Goal: Task Accomplishment & Management: Manage account settings

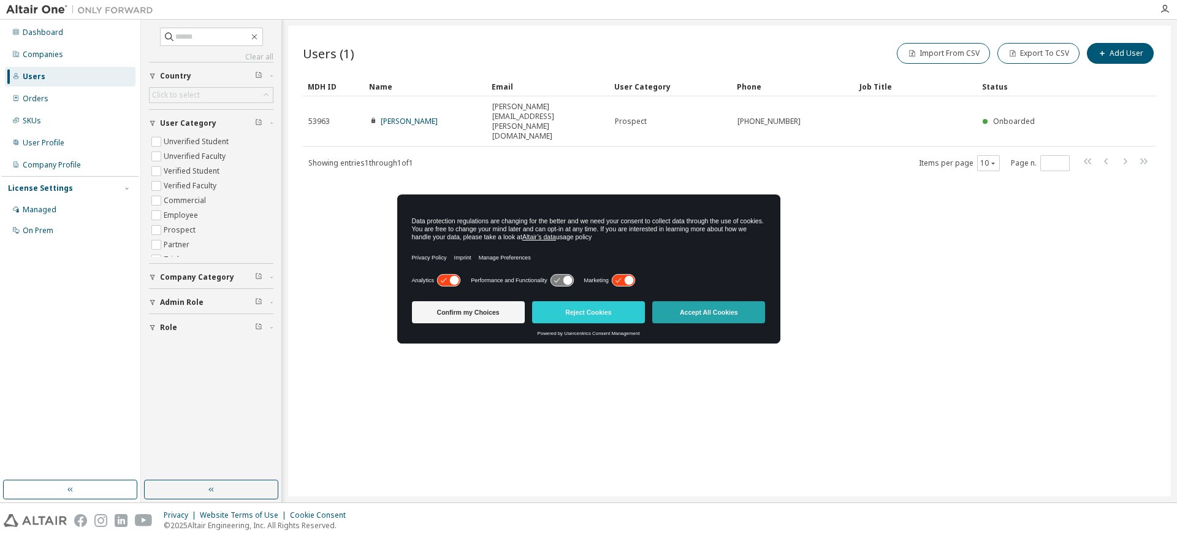
click at [727, 312] on button "Accept All Cookies" at bounding box center [708, 312] width 113 height 22
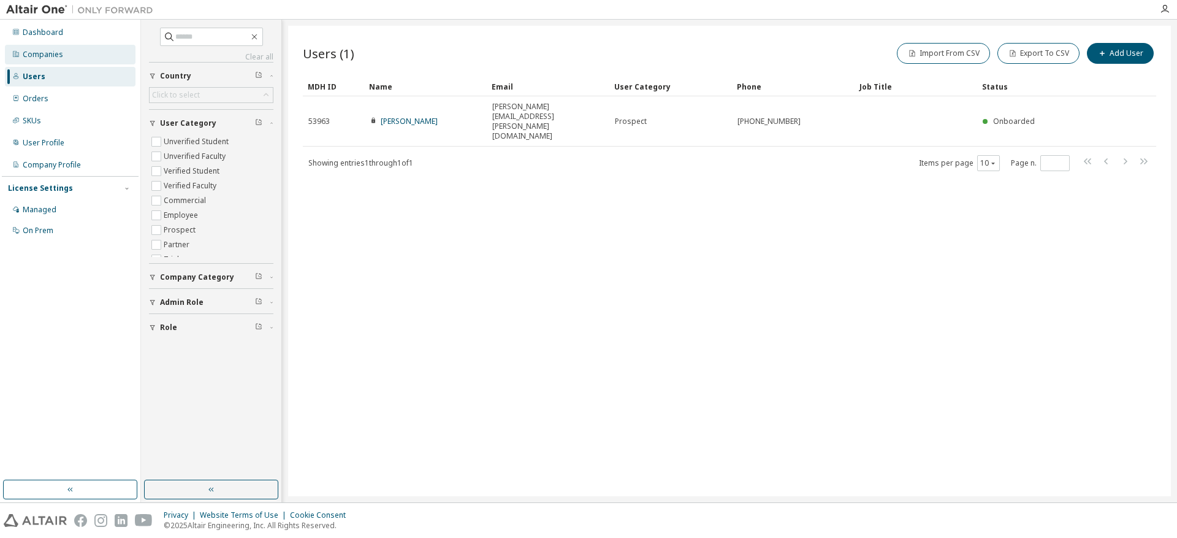
click at [50, 50] on div "Companies" at bounding box center [43, 55] width 40 height 10
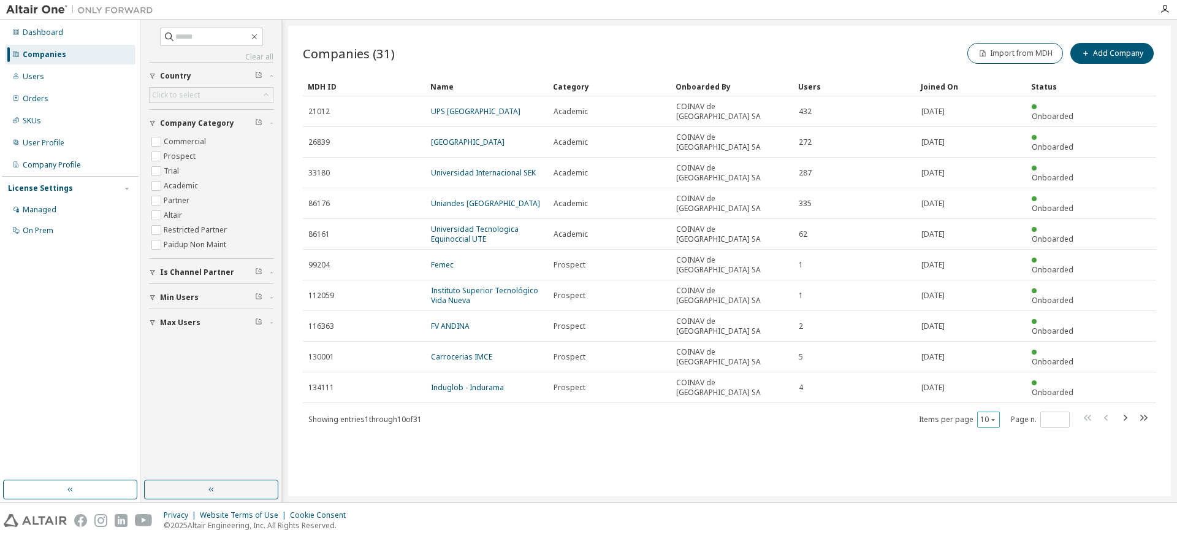
click at [991, 416] on icon "button" at bounding box center [992, 419] width 7 height 7
click at [991, 421] on div "100" at bounding box center [1026, 426] width 98 height 15
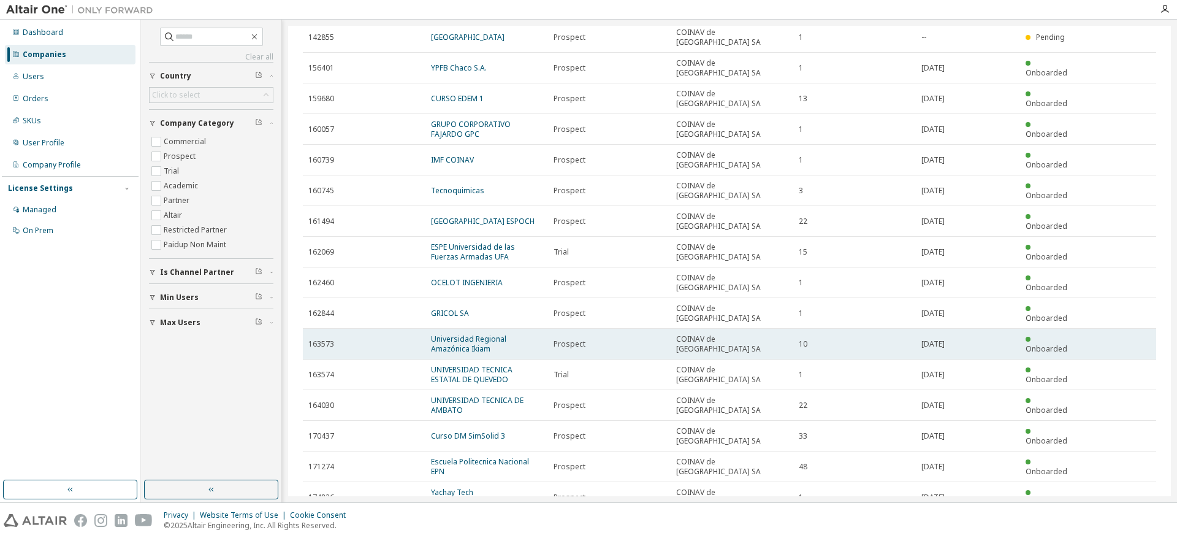
scroll to position [350, 0]
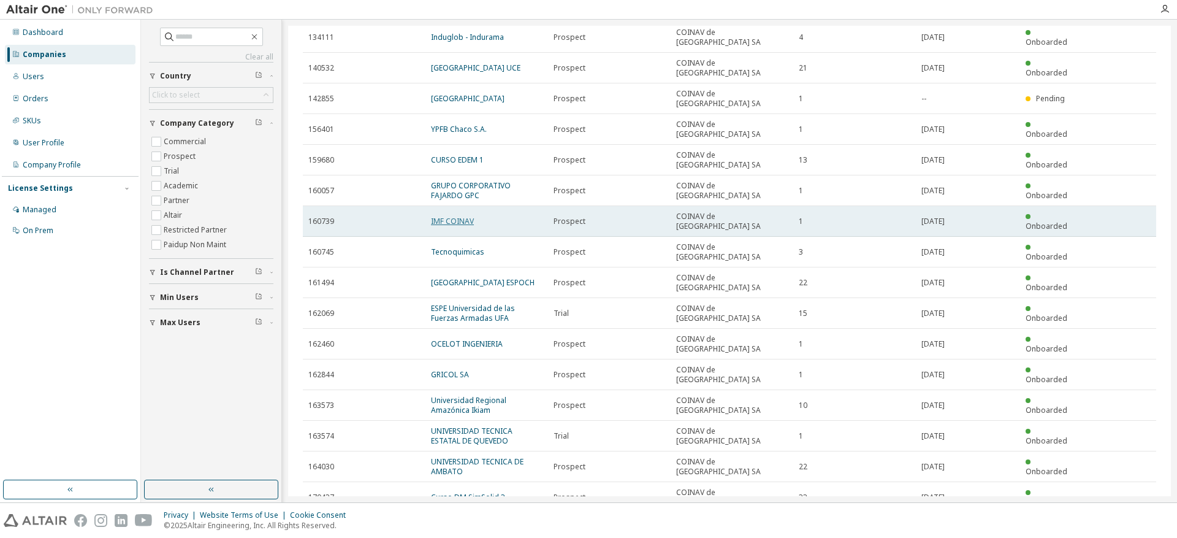
click at [457, 216] on link "IMF COINAV" at bounding box center [452, 221] width 43 height 10
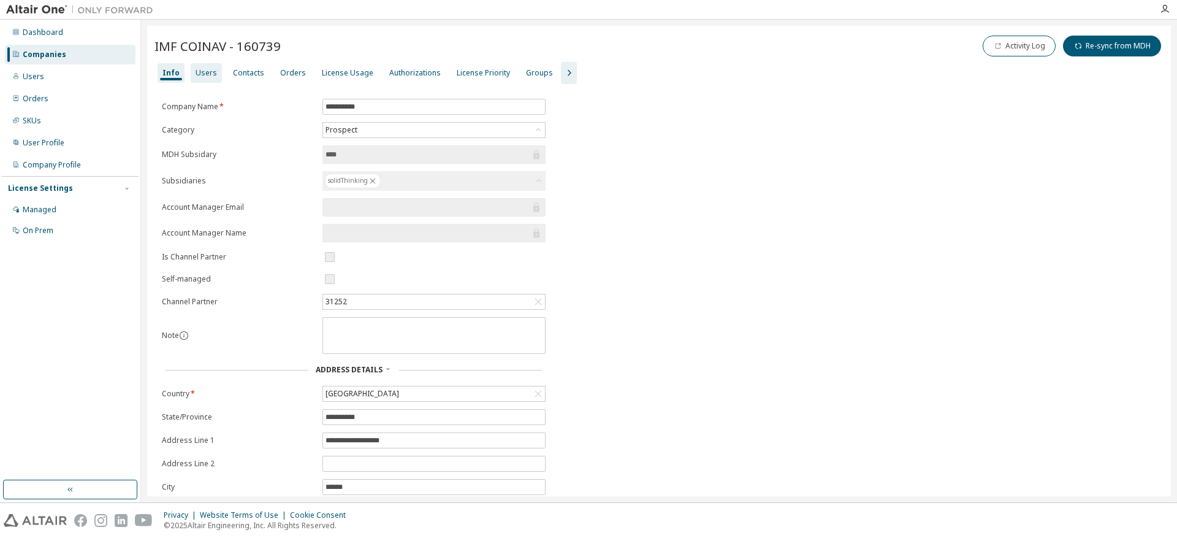
click at [214, 73] on div "Users" at bounding box center [206, 73] width 31 height 20
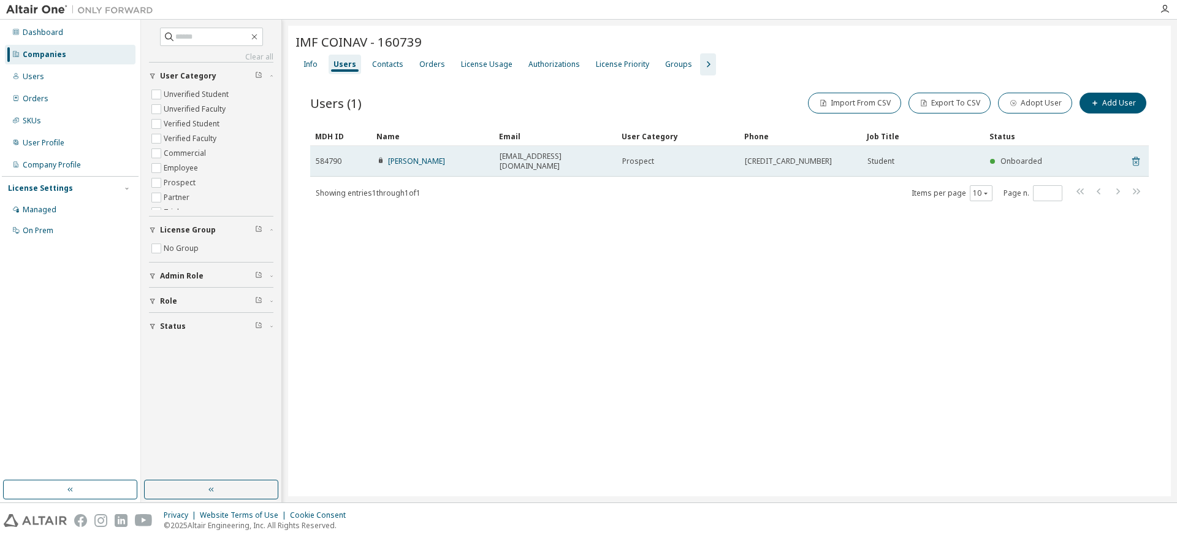
click at [1132, 154] on icon at bounding box center [1135, 161] width 11 height 15
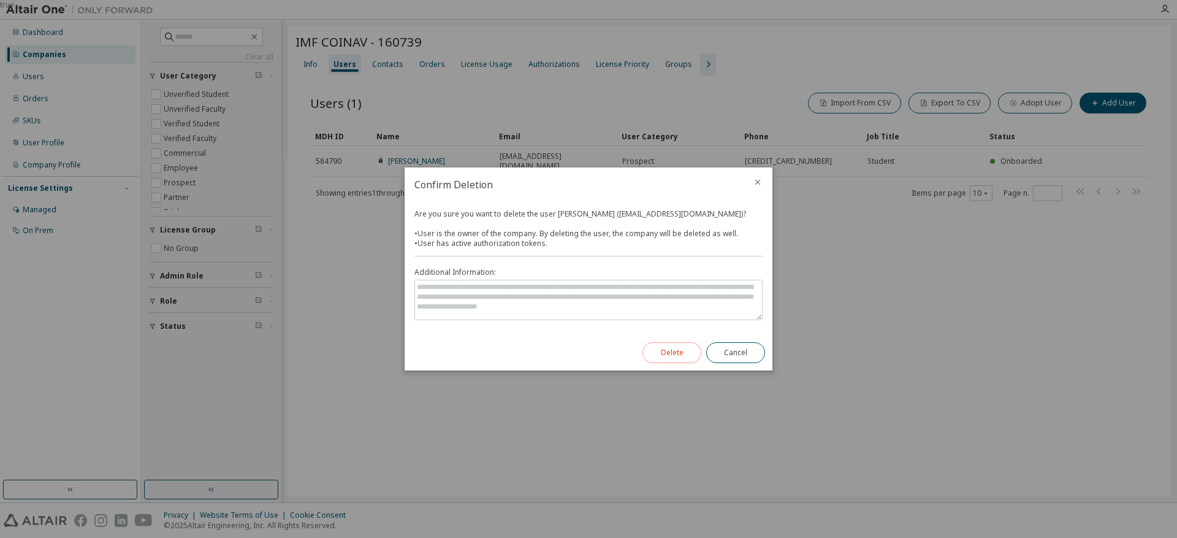
click at [664, 354] on button "Delete" at bounding box center [671, 352] width 59 height 21
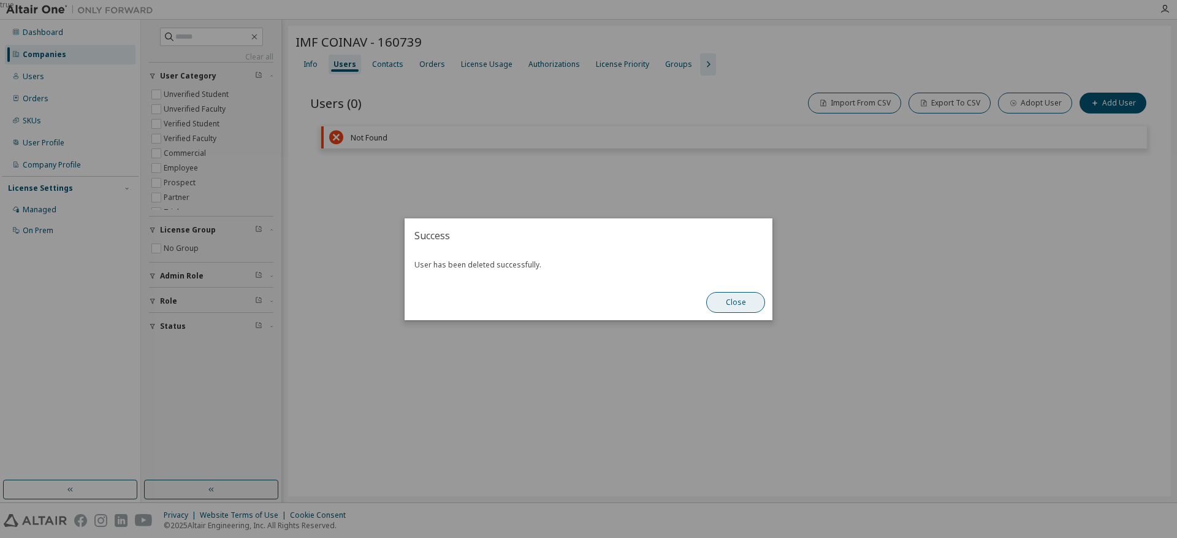
click at [736, 300] on button "Close" at bounding box center [735, 302] width 59 height 21
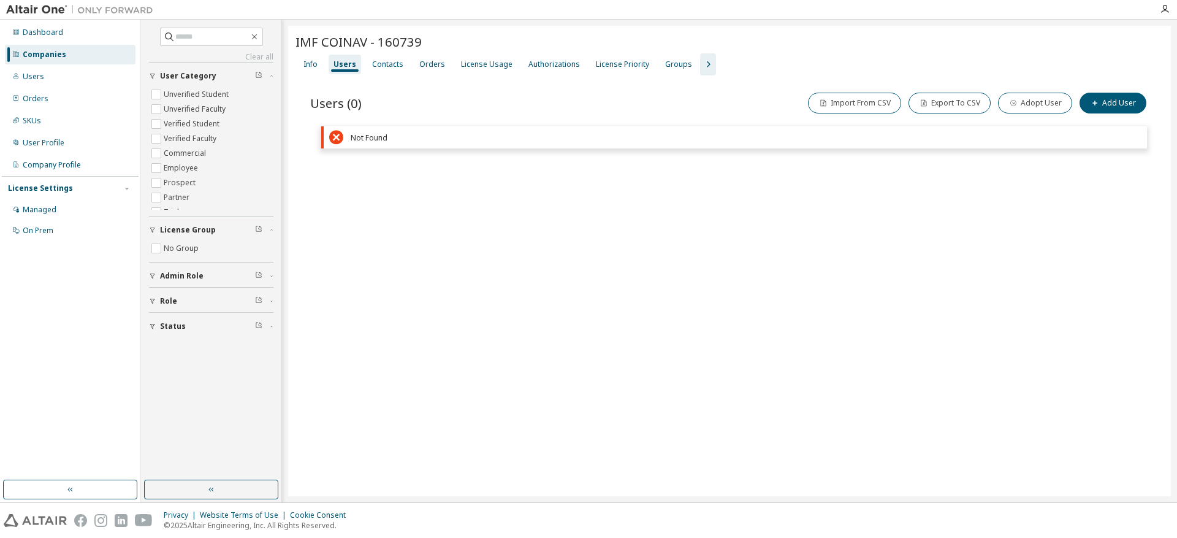
click at [62, 57] on div "Companies" at bounding box center [45, 55] width 44 height 10
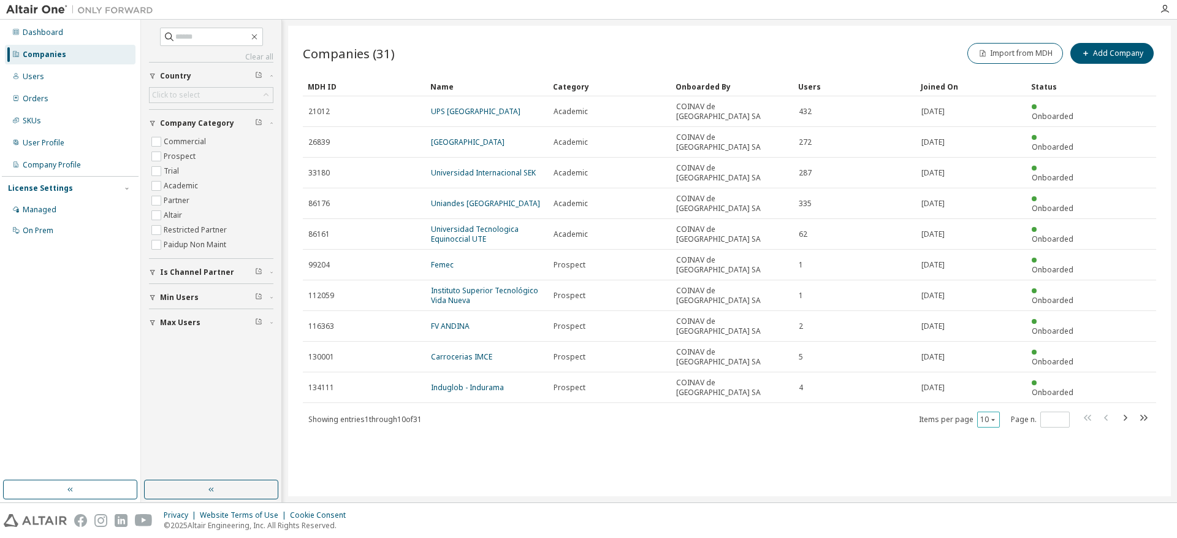
click at [989, 414] on button "10" at bounding box center [988, 419] width 17 height 10
click at [991, 421] on div "100" at bounding box center [1026, 426] width 98 height 15
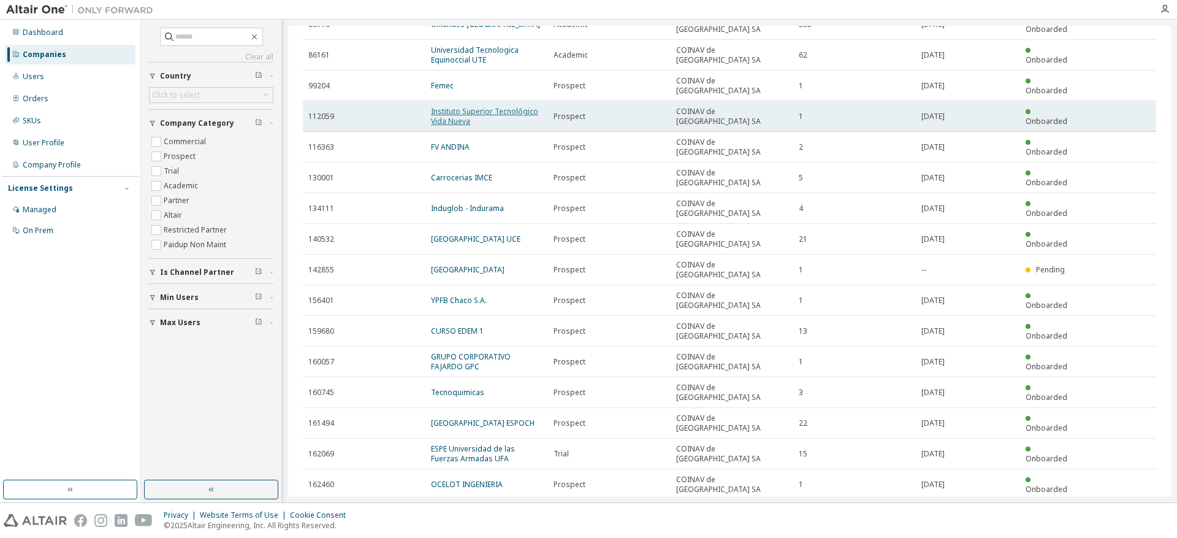
scroll to position [245, 0]
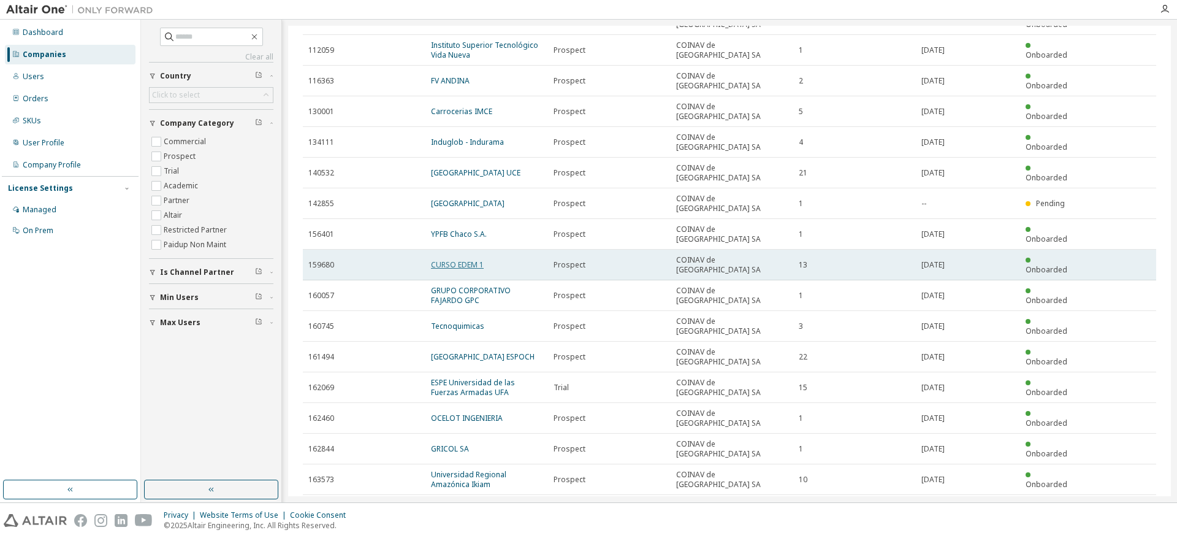
type button "100"
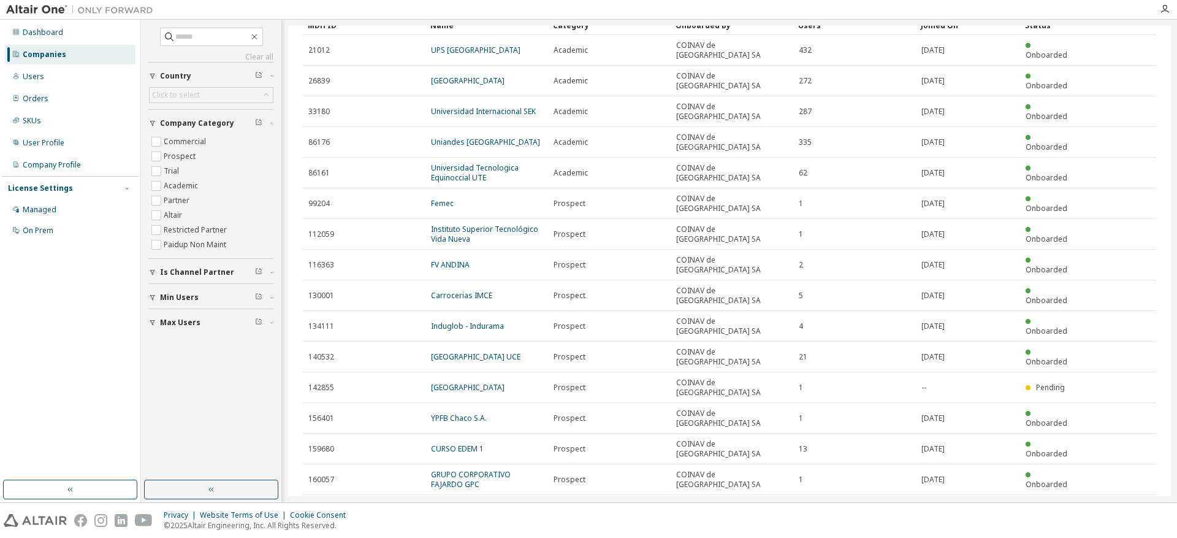
scroll to position [307, 0]
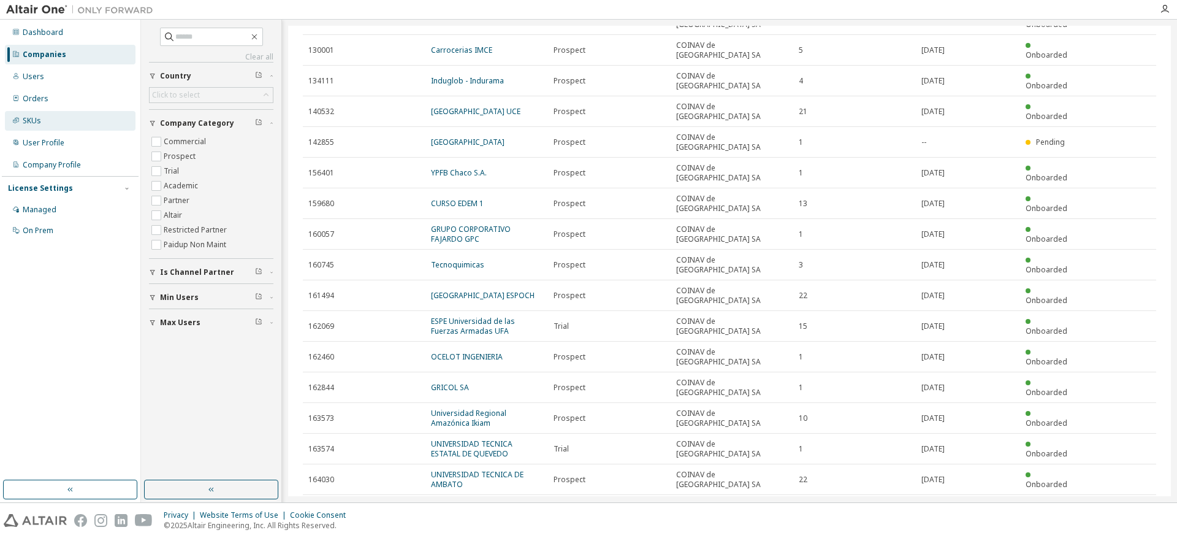
click at [37, 119] on div "SKUs" at bounding box center [32, 121] width 18 height 10
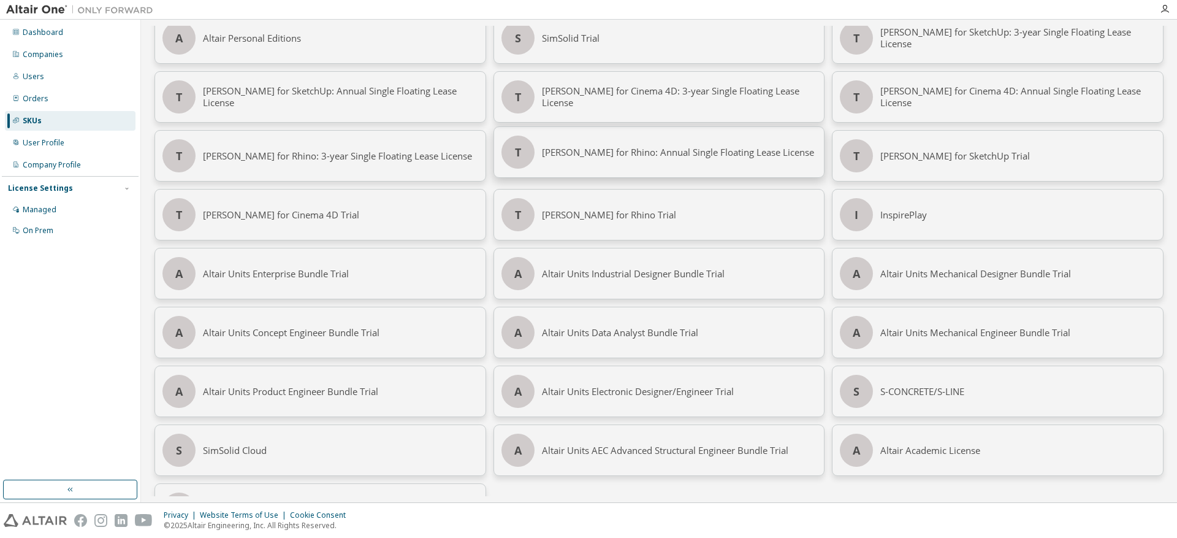
scroll to position [94, 0]
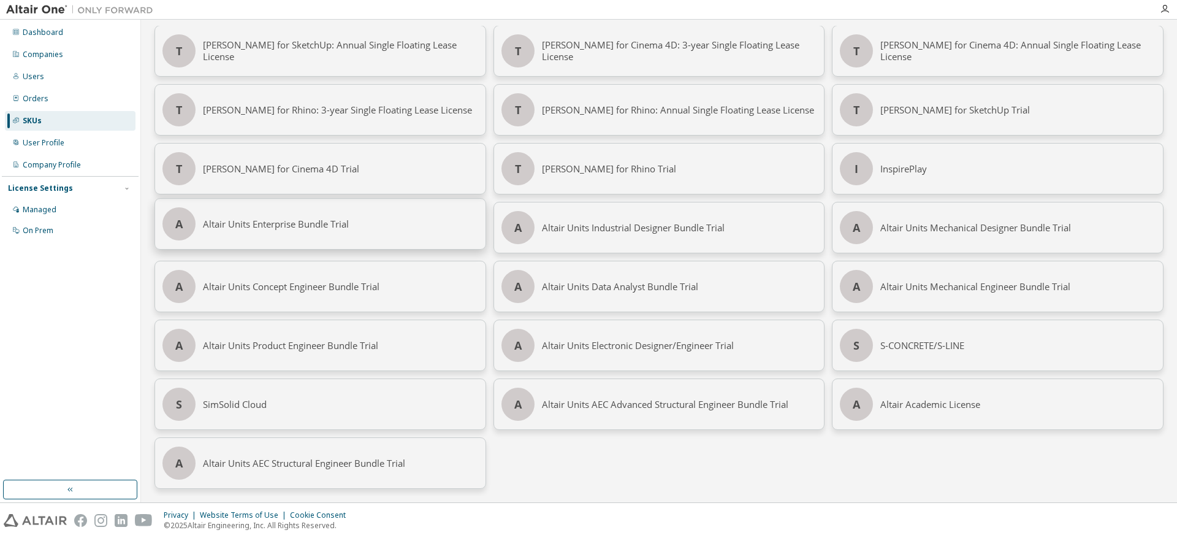
click at [344, 232] on div "Altair Units Enterprise Bundle Trial" at bounding box center [340, 224] width 275 height 50
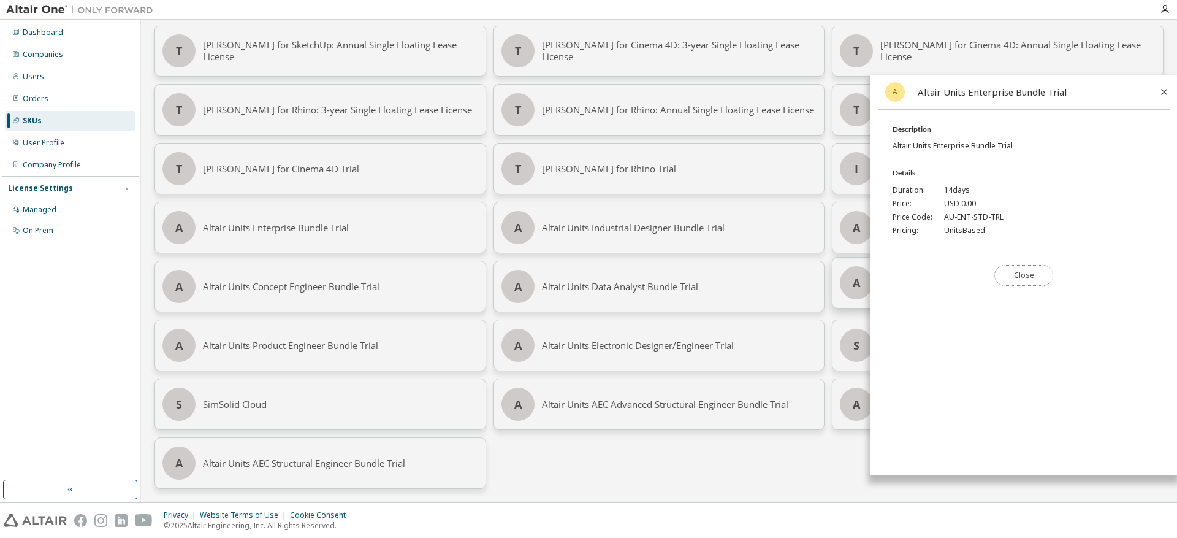
click at [1008, 276] on button "Close" at bounding box center [1023, 275] width 59 height 21
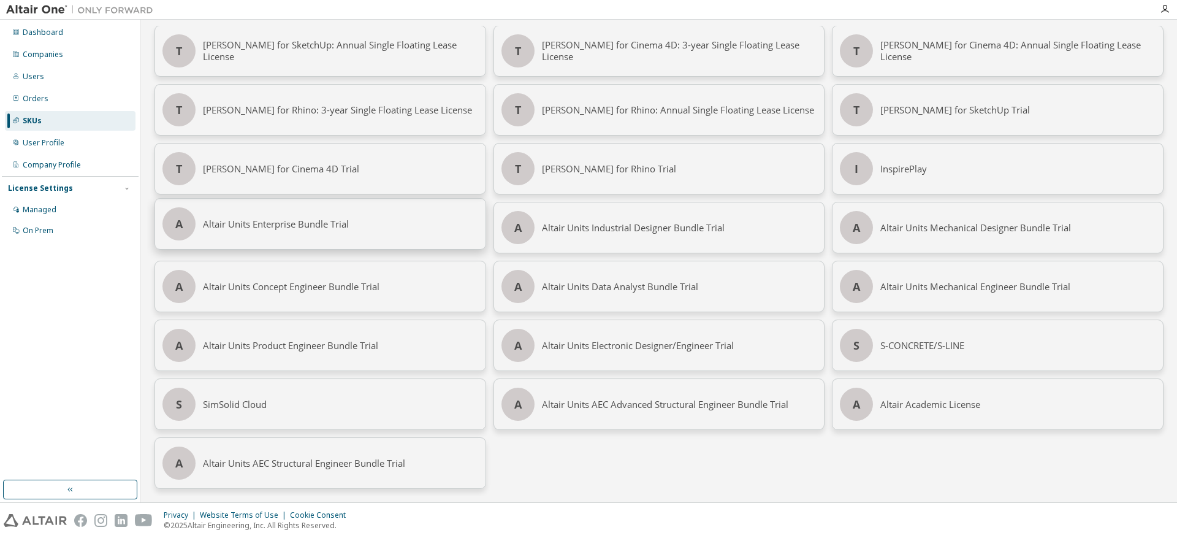
click at [211, 227] on div "Altair Units Enterprise Bundle Trial" at bounding box center [340, 224] width 275 height 50
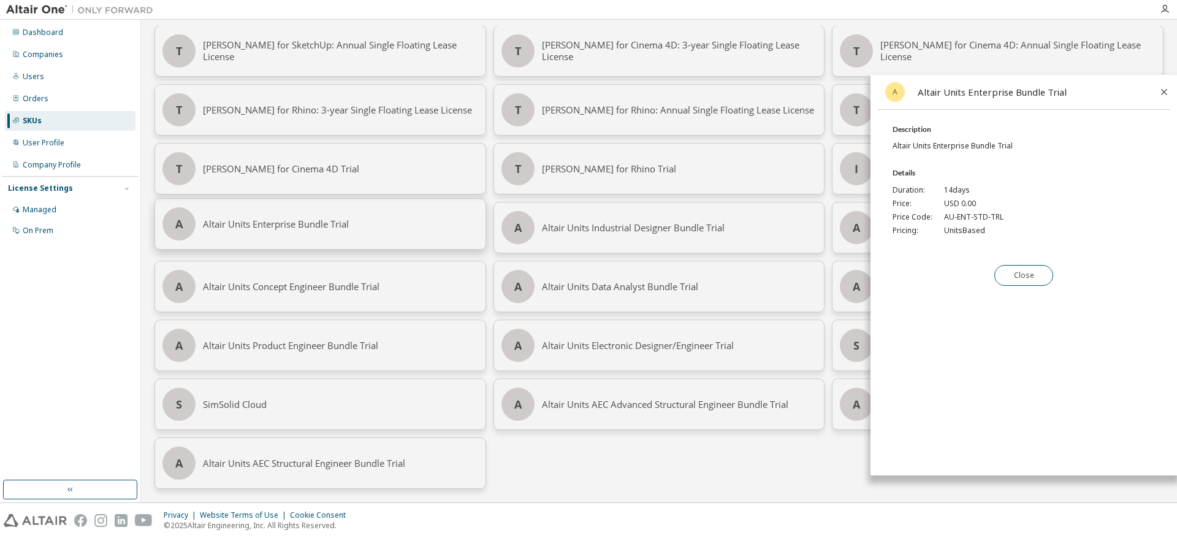
click at [211, 227] on div "Altair Units Enterprise Bundle Trial" at bounding box center [340, 224] width 275 height 50
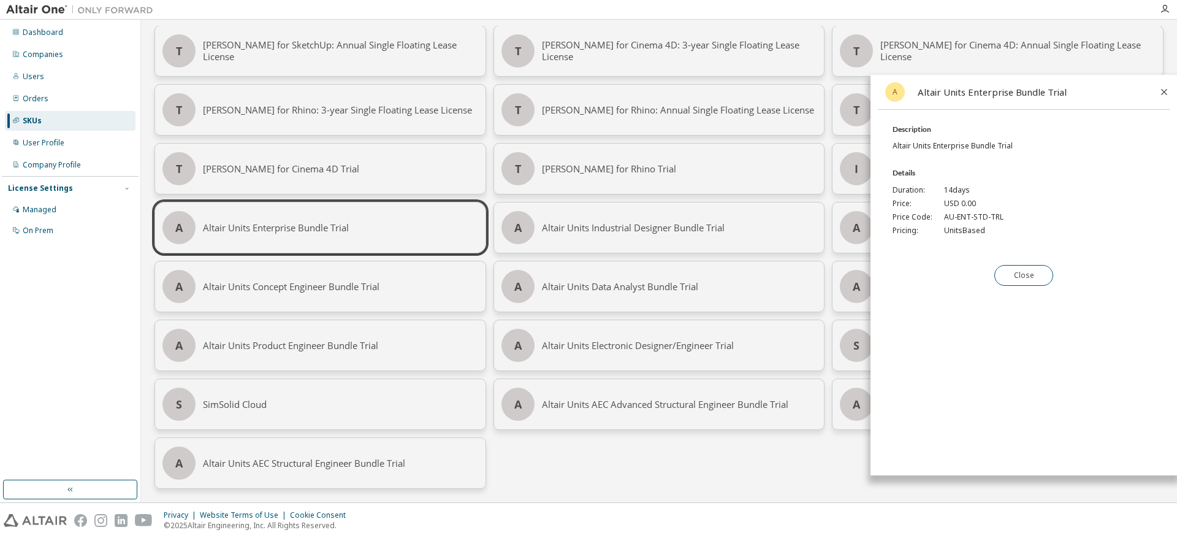
click at [1169, 94] on icon at bounding box center [1164, 91] width 11 height 11
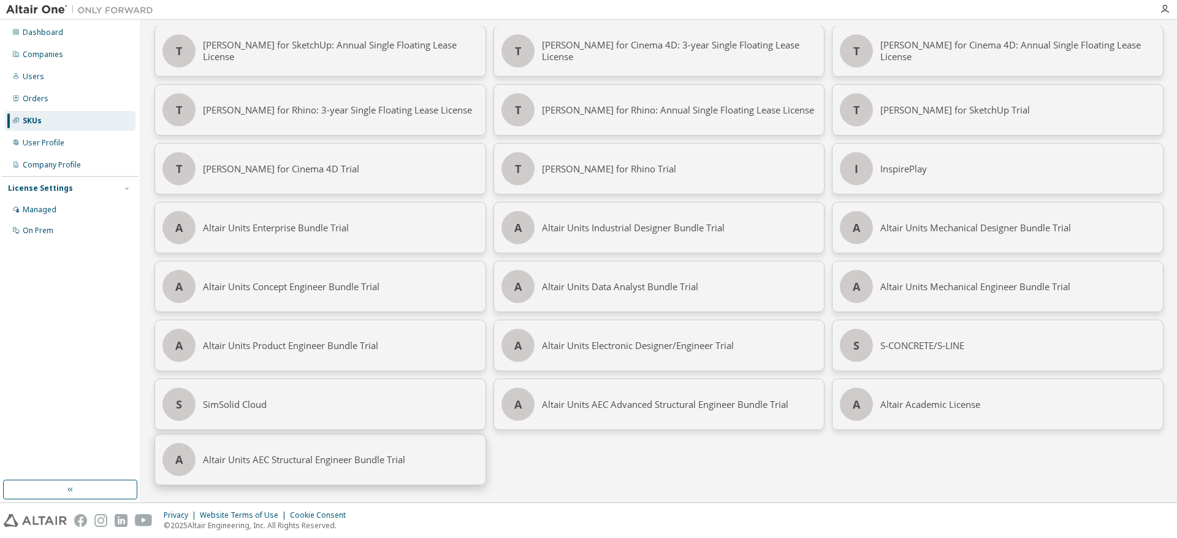
click at [309, 463] on div "Altair Units AEC Structural Engineer Bundle Trial" at bounding box center [340, 459] width 275 height 50
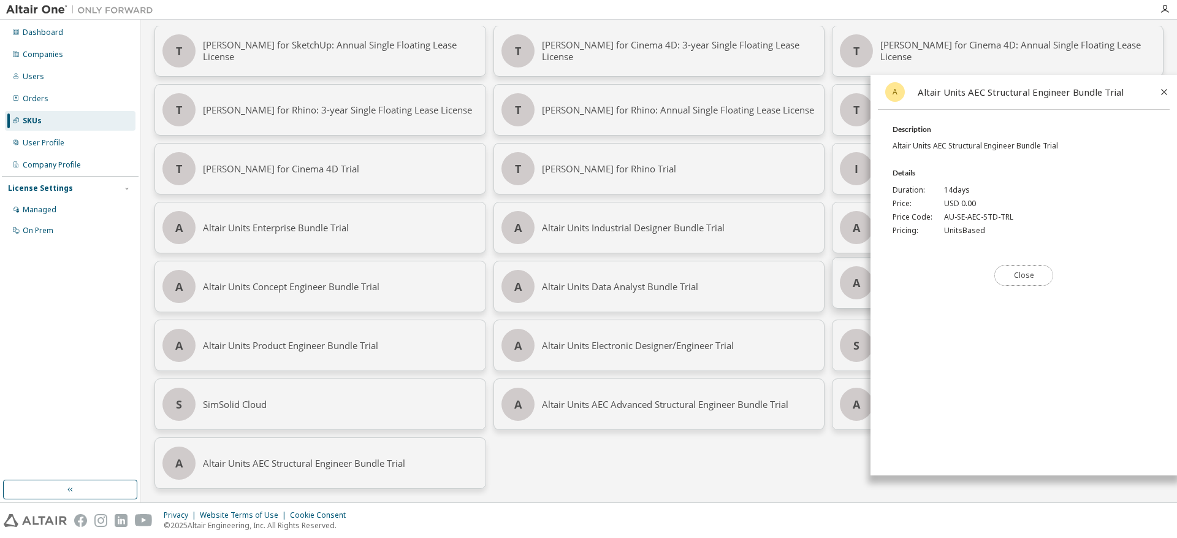
click at [1007, 273] on button "Close" at bounding box center [1023, 275] width 59 height 21
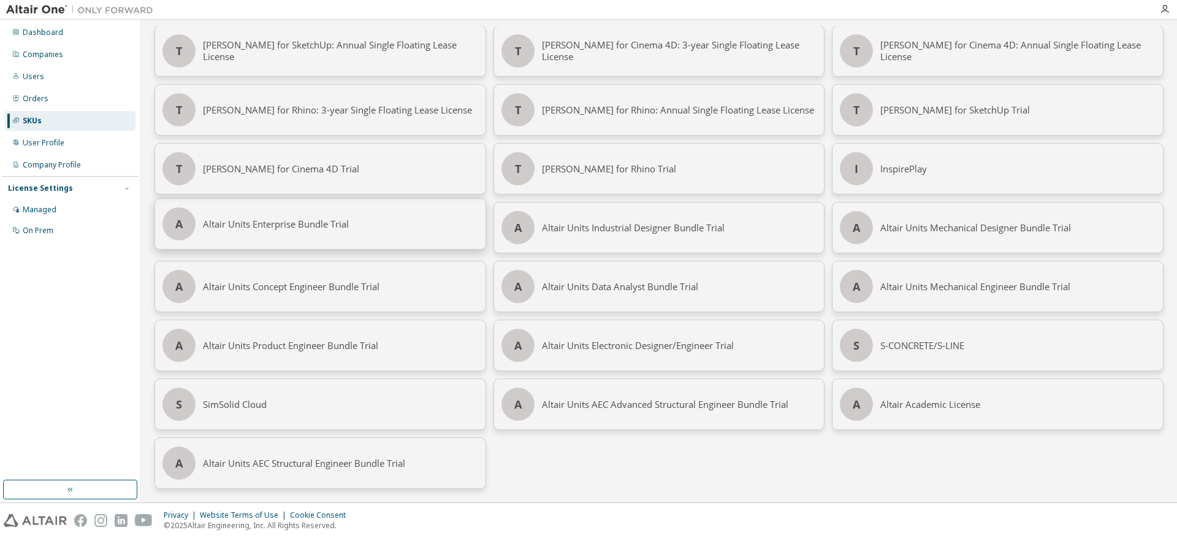
click at [329, 240] on div "Altair Units Enterprise Bundle Trial" at bounding box center [340, 224] width 275 height 50
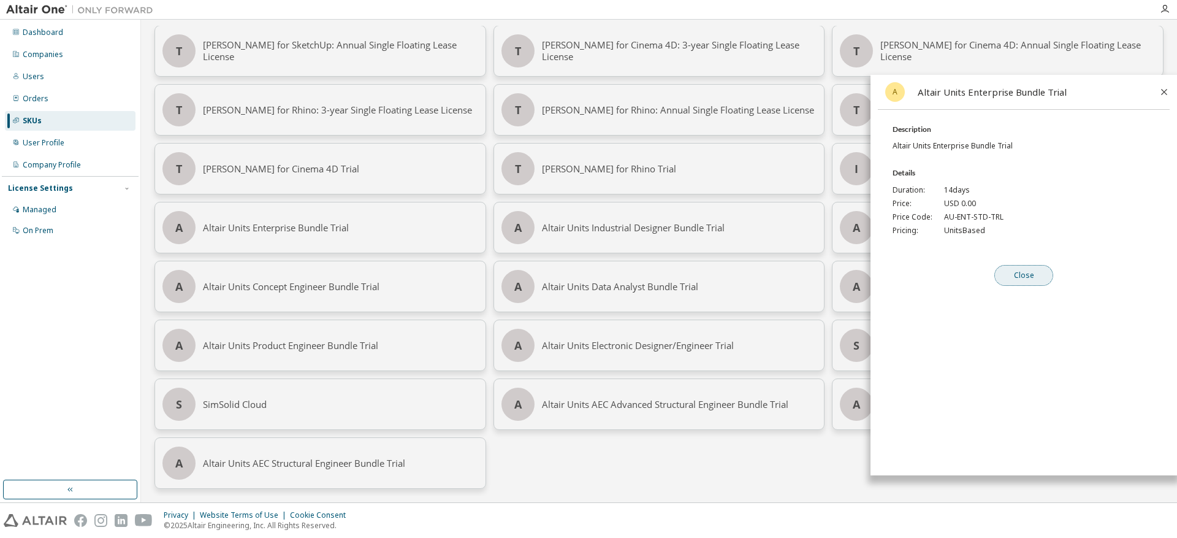
click at [1042, 273] on button "Close" at bounding box center [1023, 275] width 59 height 21
